Goal: Information Seeking & Learning: Understand process/instructions

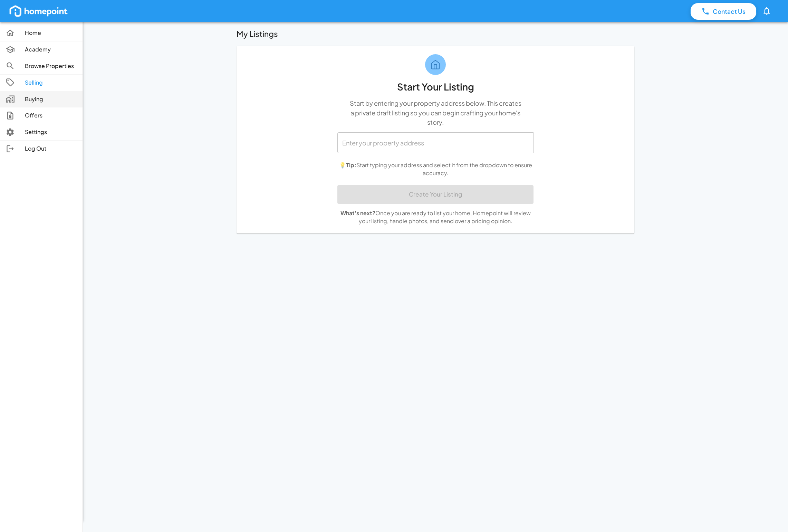
click at [28, 99] on p "Buying" at bounding box center [51, 99] width 52 height 8
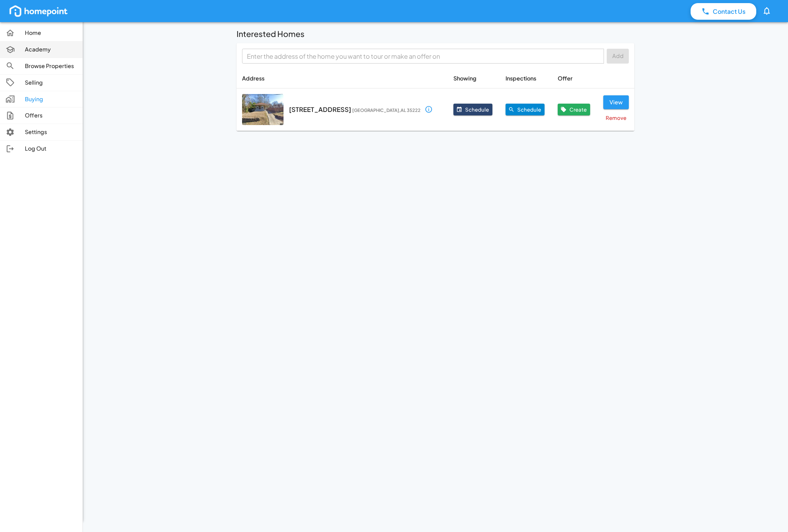
click at [29, 49] on p "Academy" at bounding box center [51, 50] width 52 height 8
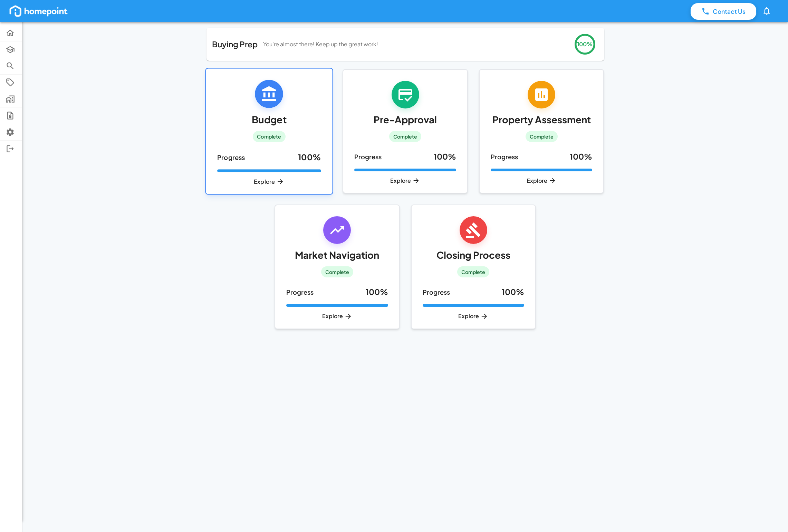
click at [241, 124] on div "Budget Complete" at bounding box center [269, 111] width 104 height 63
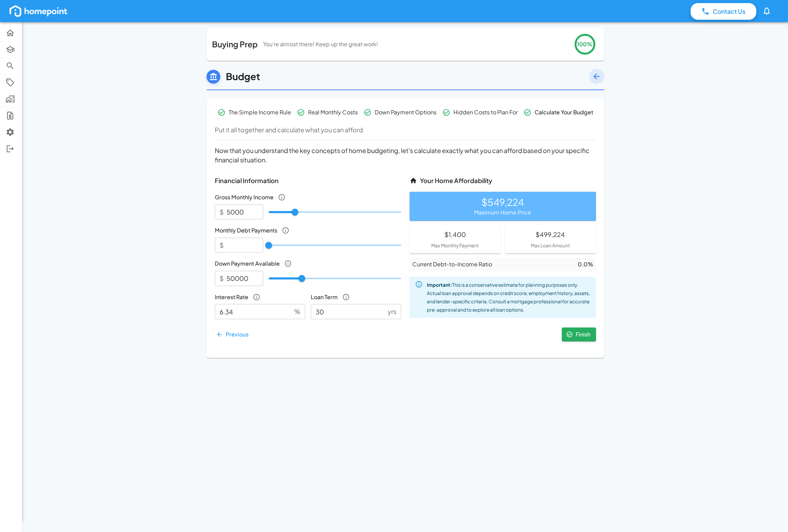
click at [596, 76] on icon "button" at bounding box center [596, 76] width 9 height 9
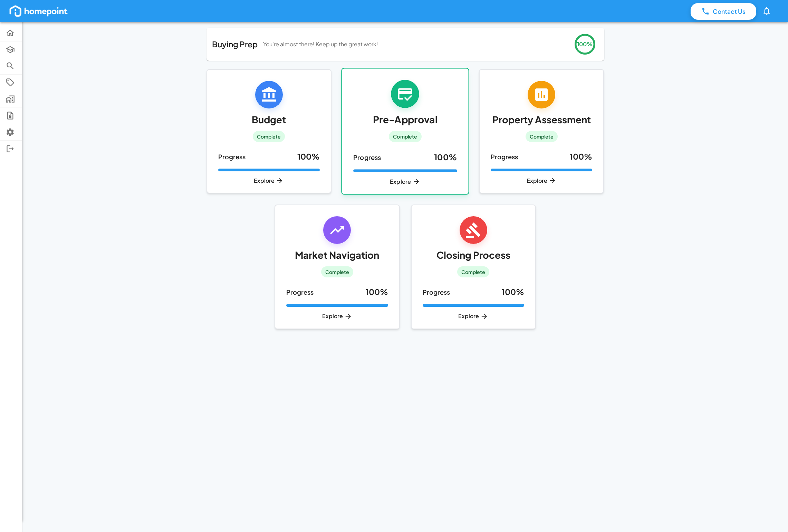
click at [371, 98] on div "Pre-Approval Complete" at bounding box center [405, 111] width 104 height 63
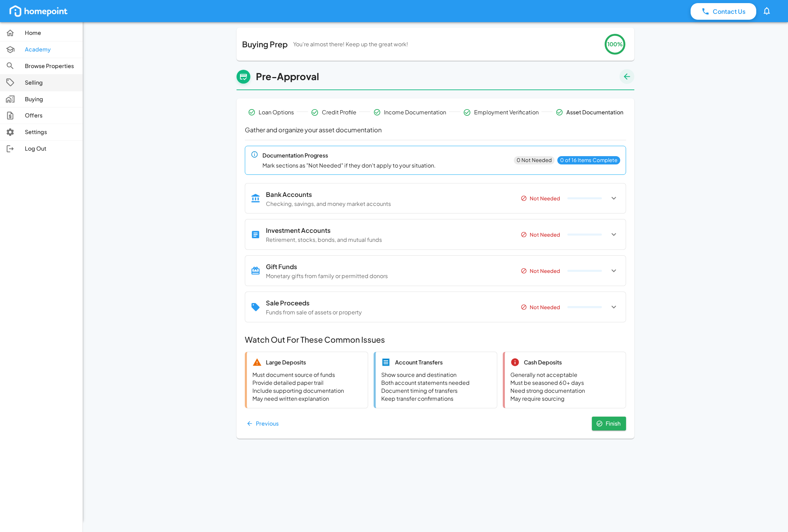
click at [37, 85] on p "Selling" at bounding box center [51, 83] width 52 height 8
